Goal: Find specific page/section: Find specific page/section

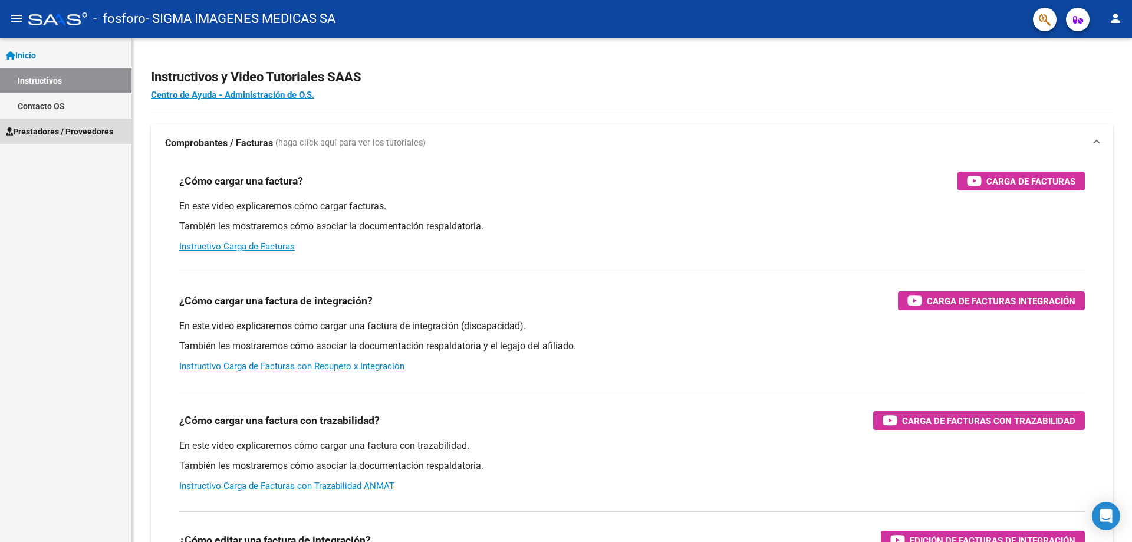
click at [94, 129] on span "Prestadores / Proveedores" at bounding box center [59, 131] width 107 height 13
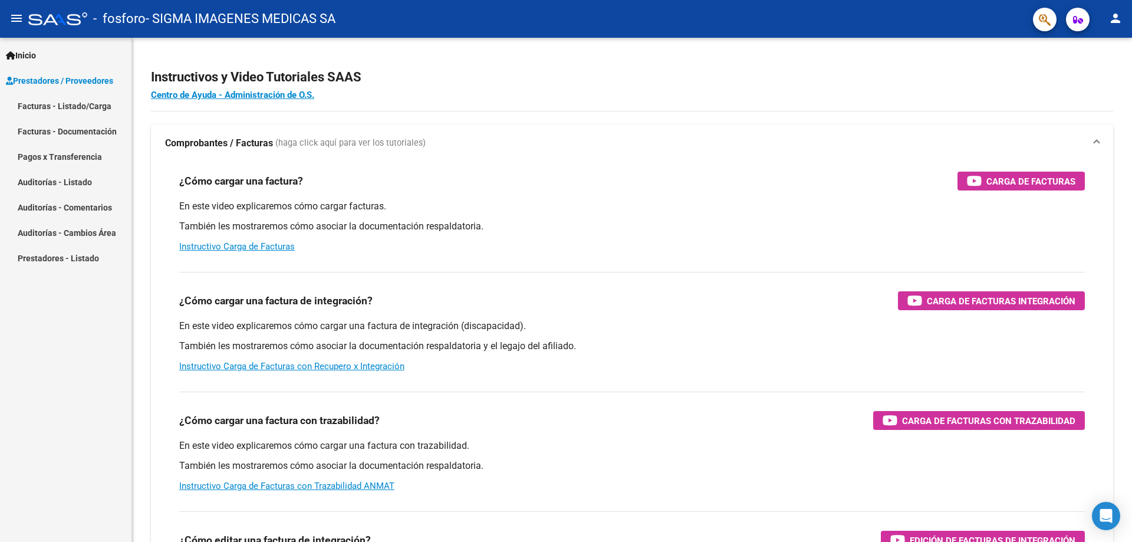
click at [91, 153] on link "Pagos x Transferencia" at bounding box center [65, 156] width 131 height 25
